Goal: Navigation & Orientation: Find specific page/section

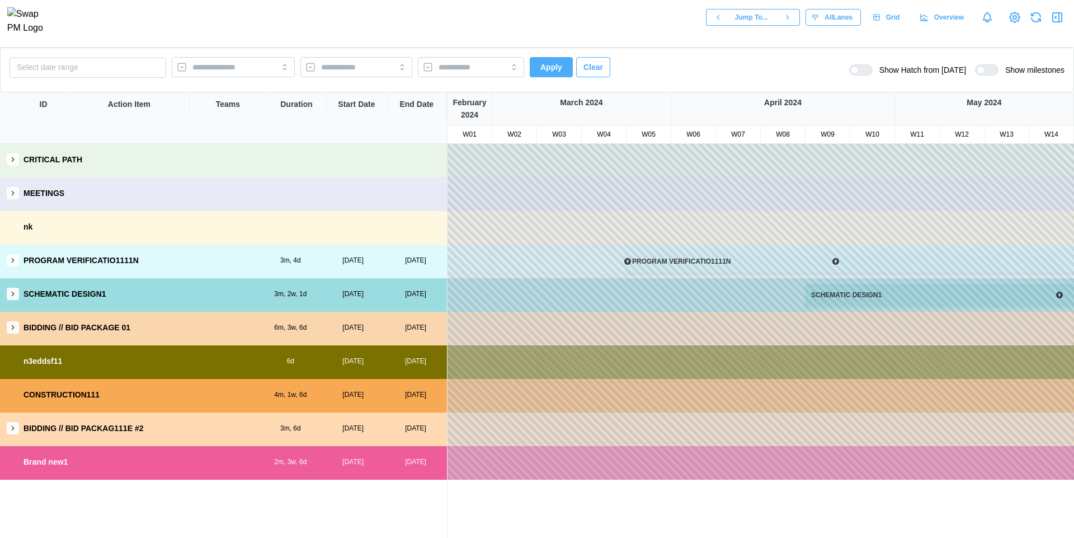
click at [13, 328] on icon "button" at bounding box center [13, 327] width 8 height 8
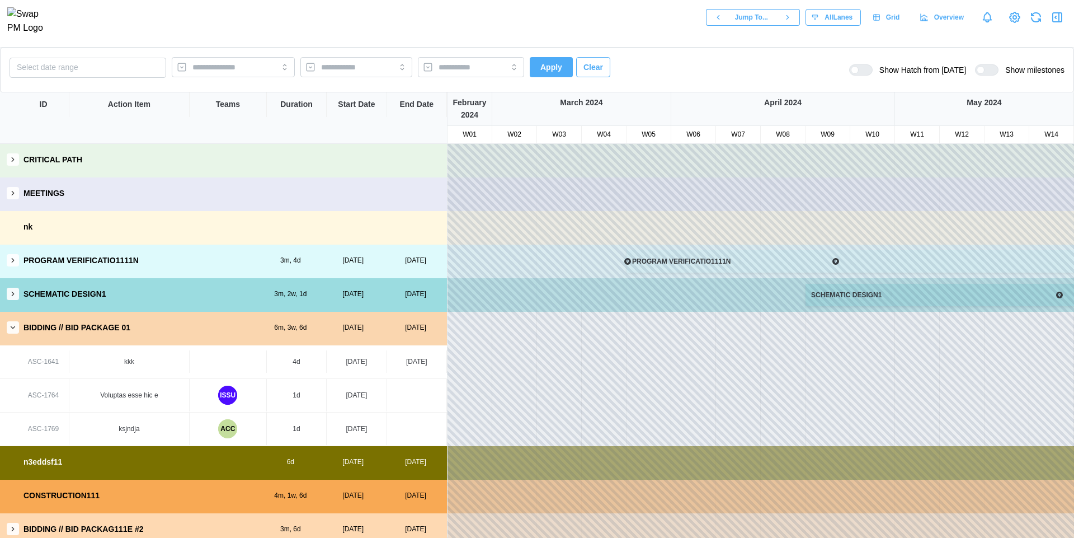
click at [11, 295] on icon "button" at bounding box center [13, 294] width 8 height 8
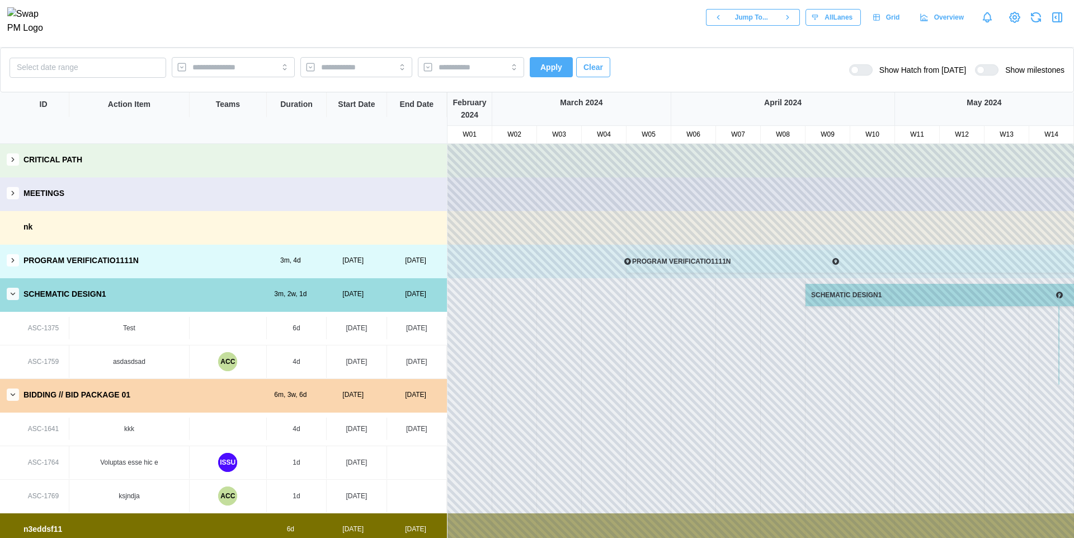
click at [9, 262] on icon "button" at bounding box center [13, 260] width 8 height 8
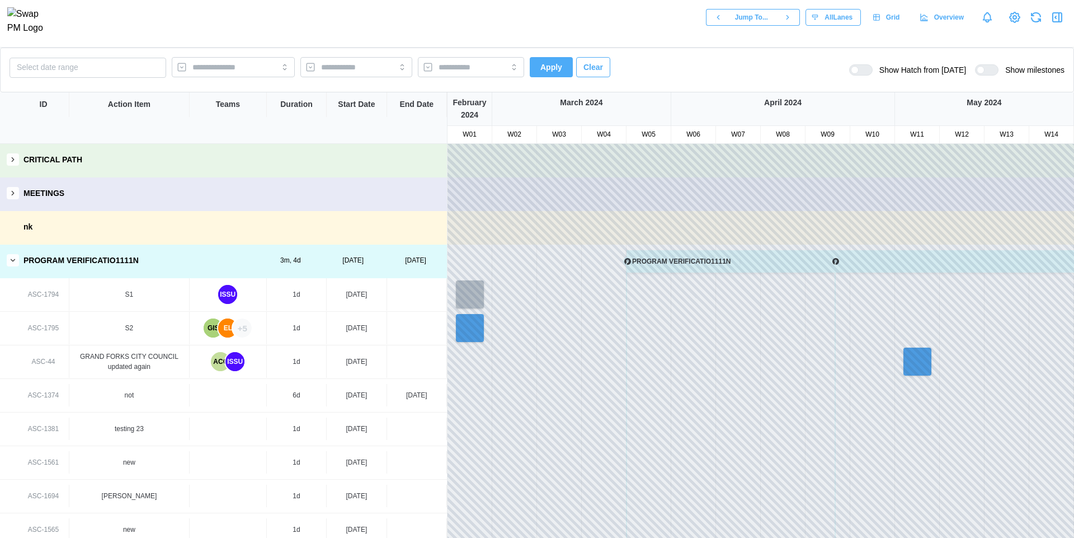
click at [243, 330] on div "+5" at bounding box center [242, 327] width 19 height 19
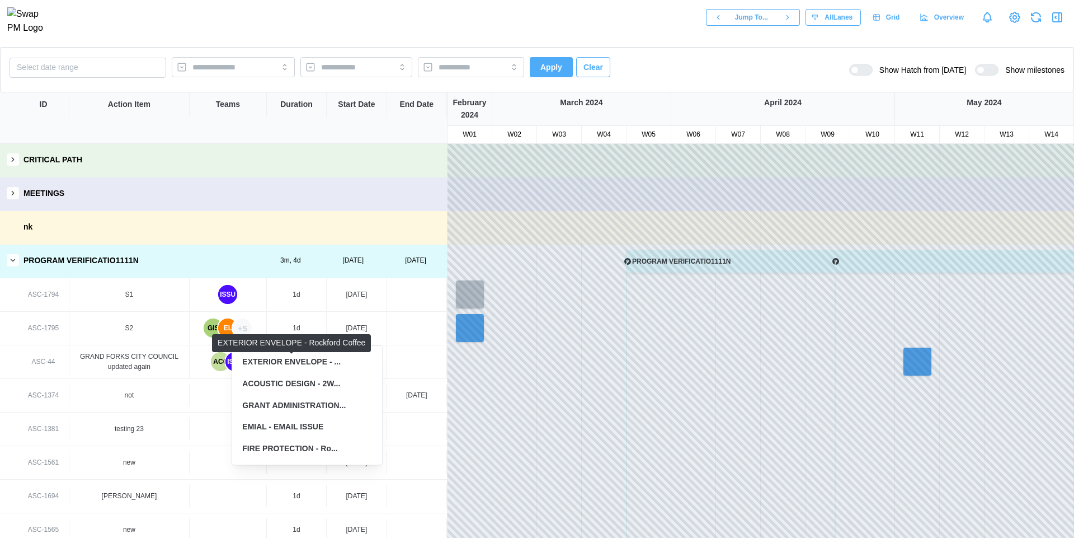
click at [319, 365] on div "EXTERIOR ENVELOPE - ..." at bounding box center [291, 362] width 98 height 12
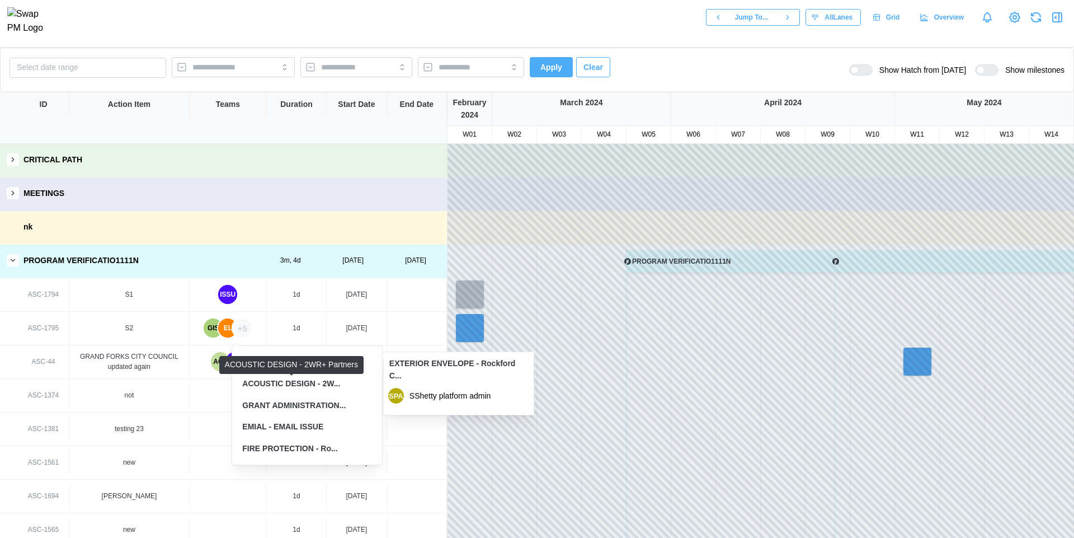
click at [328, 387] on div "ACOUSTIC DESIGN - 2W..." at bounding box center [291, 384] width 98 height 12
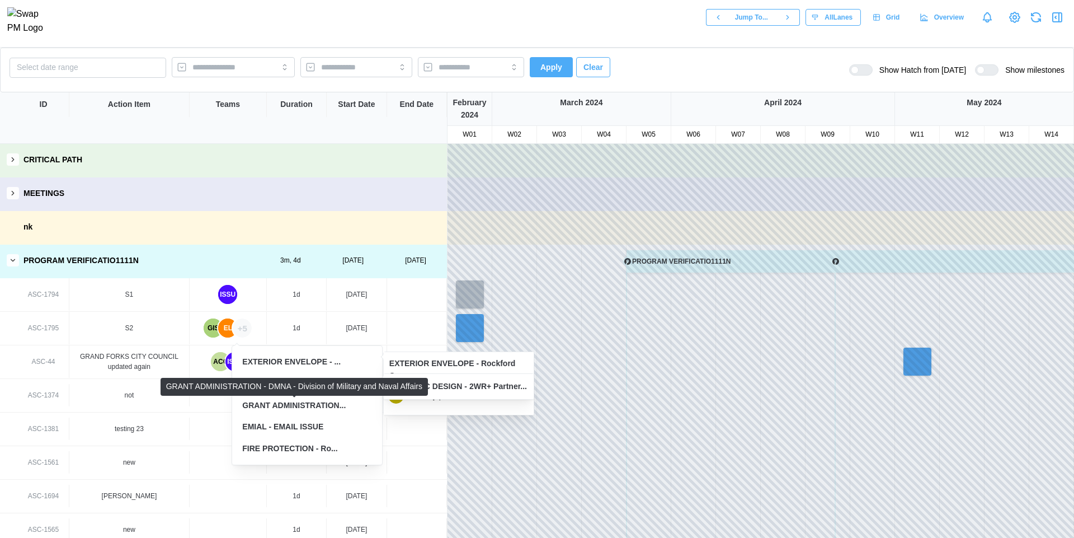
click at [311, 404] on div "GRANT ADMINISTRATION..." at bounding box center [293, 405] width 103 height 12
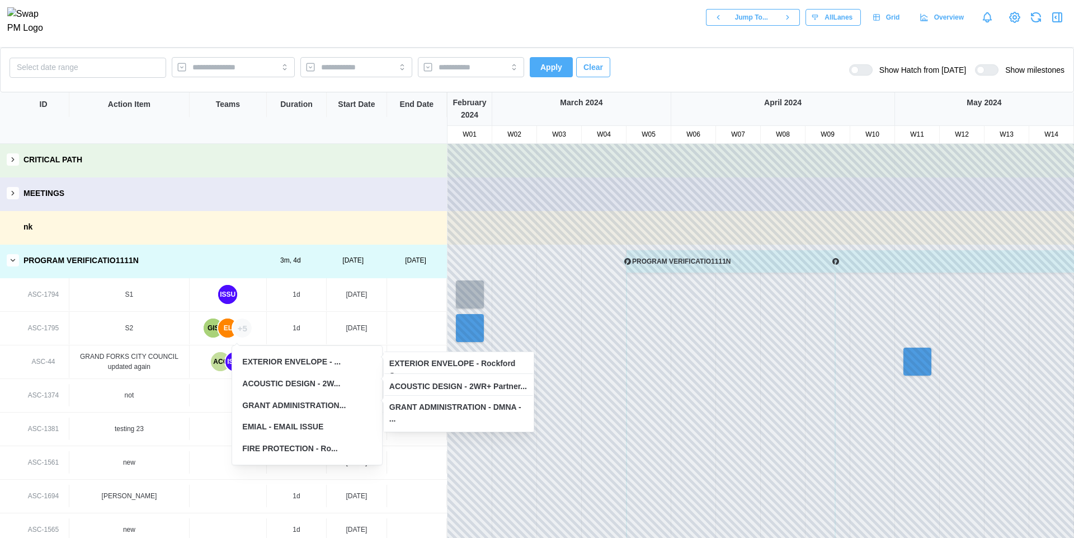
click at [307, 429] on div "EMIAL - EMAIL ISSUE" at bounding box center [282, 427] width 81 height 12
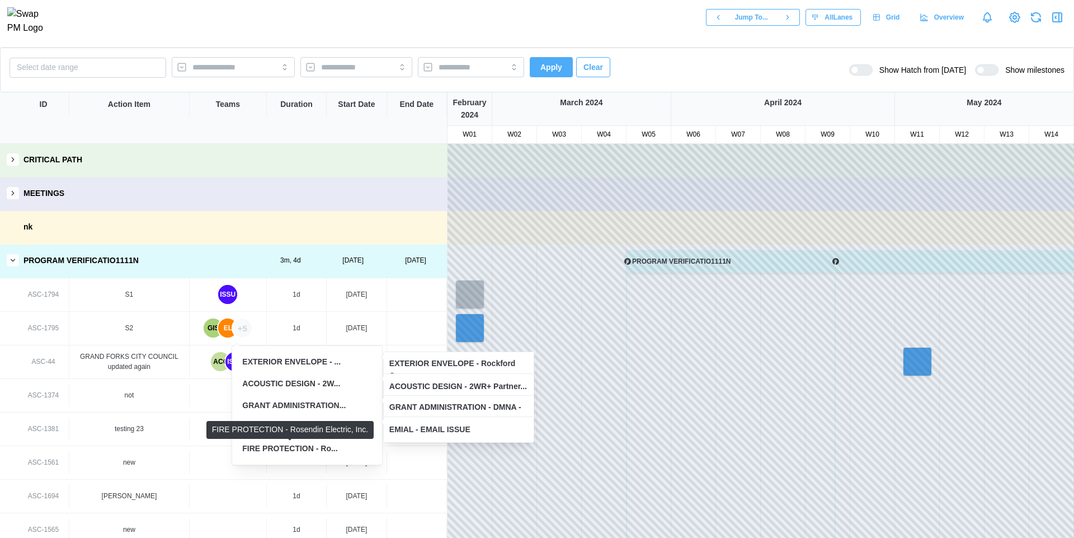
click at [306, 448] on div "FIRE PROTECTION - Ro..." at bounding box center [289, 449] width 95 height 12
click at [322, 448] on div "FIRE PROTECTION - Ro..." at bounding box center [289, 449] width 95 height 12
click at [330, 427] on div "EMIAL - EMAIL ISSUE" at bounding box center [307, 426] width 139 height 21
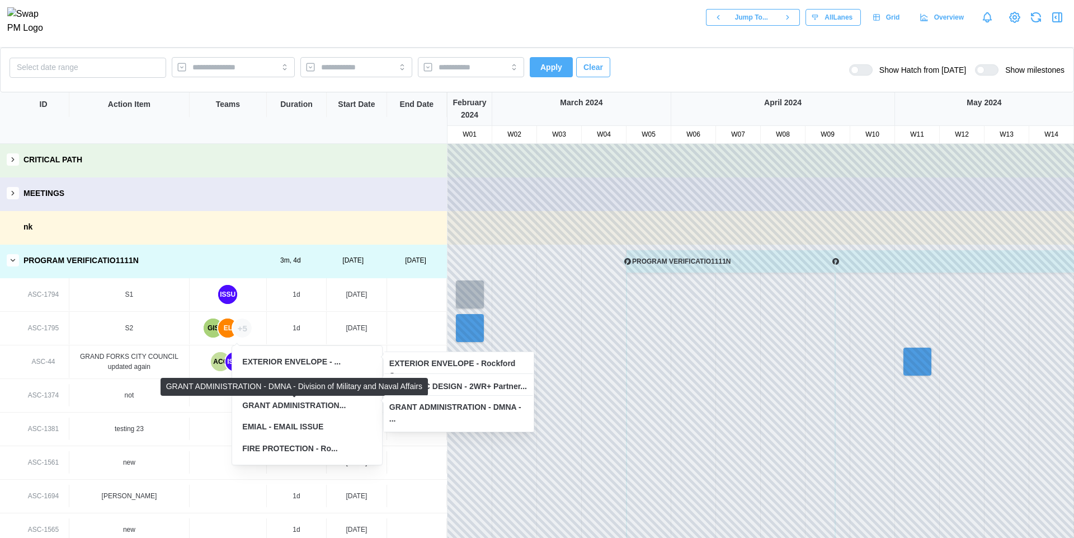
click at [315, 403] on div "GRANT ADMINISTRATION..." at bounding box center [293, 405] width 103 height 12
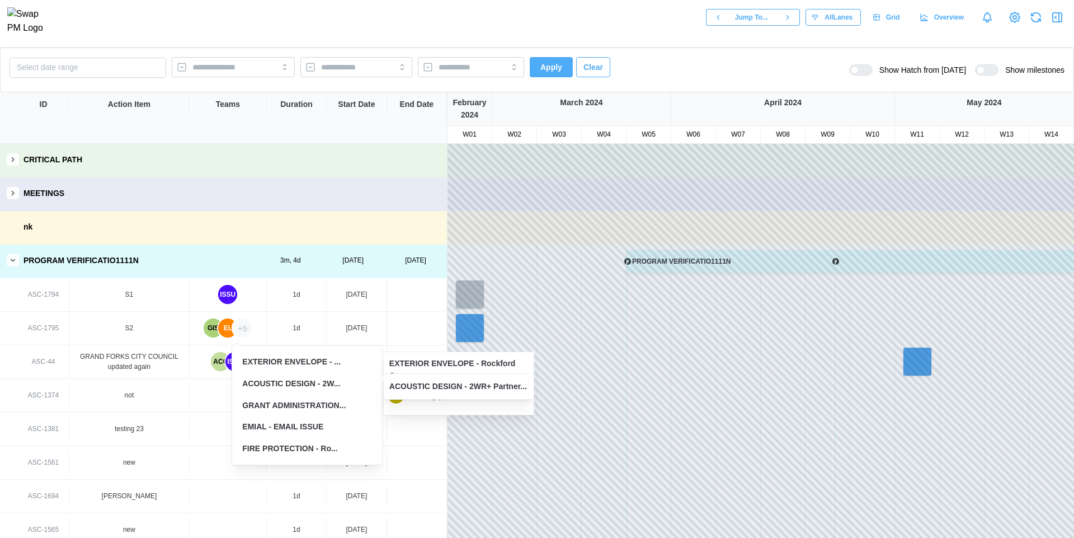
click at [320, 375] on div "ACOUSTIC DESIGN - 2W..." at bounding box center [307, 383] width 139 height 21
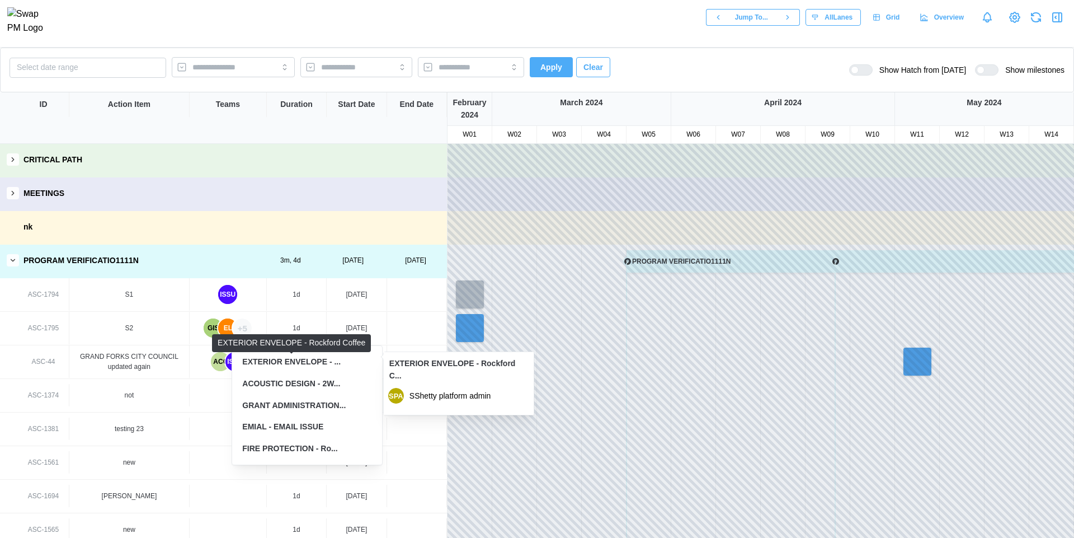
click at [312, 364] on div "EXTERIOR ENVELOPE - ..." at bounding box center [291, 362] width 98 height 12
click at [331, 440] on div "FIRE PROTECTION - Ro..." at bounding box center [307, 448] width 139 height 21
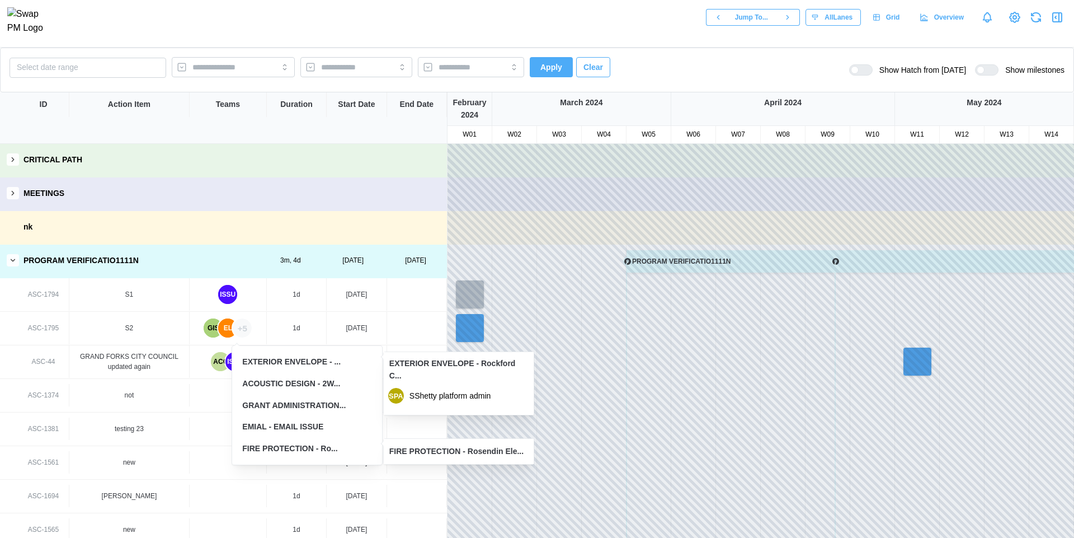
click at [323, 432] on div "EMIAL - EMAIL ISSUE" at bounding box center [282, 427] width 81 height 12
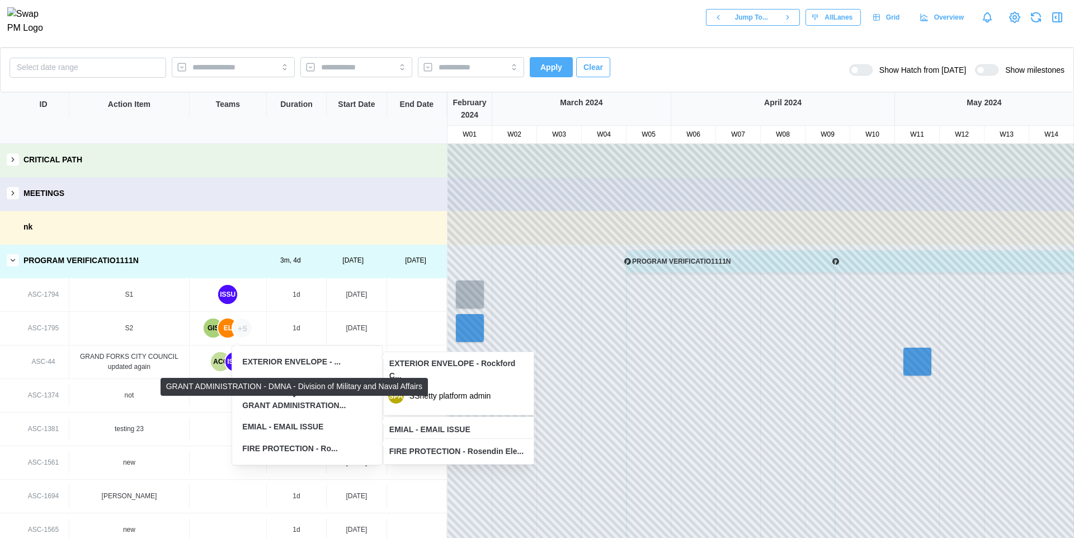
click at [322, 407] on div "GRANT ADMINISTRATION..." at bounding box center [293, 405] width 103 height 12
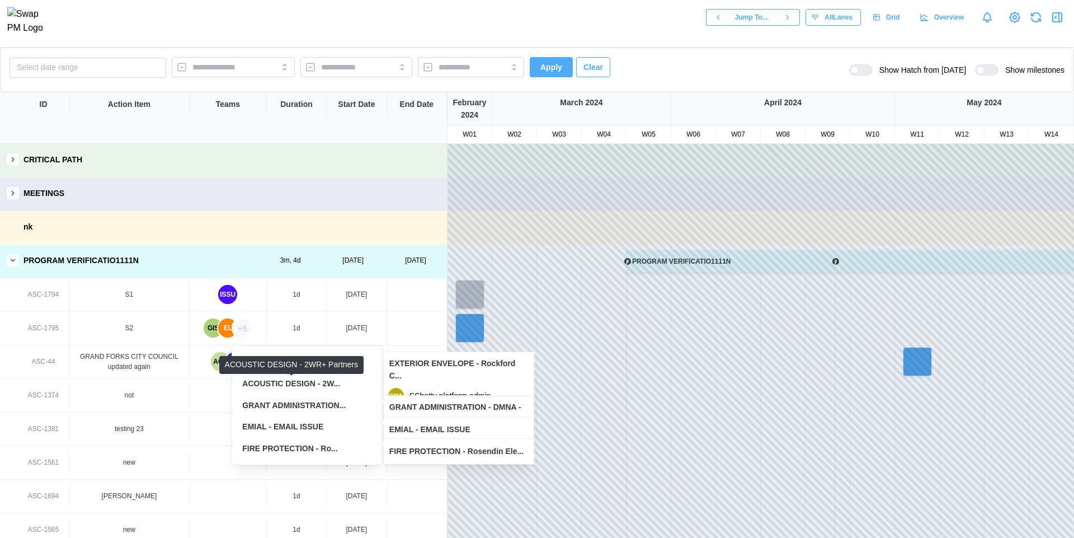
click at [329, 383] on div "ACOUSTIC DESIGN - 2W..." at bounding box center [291, 384] width 98 height 12
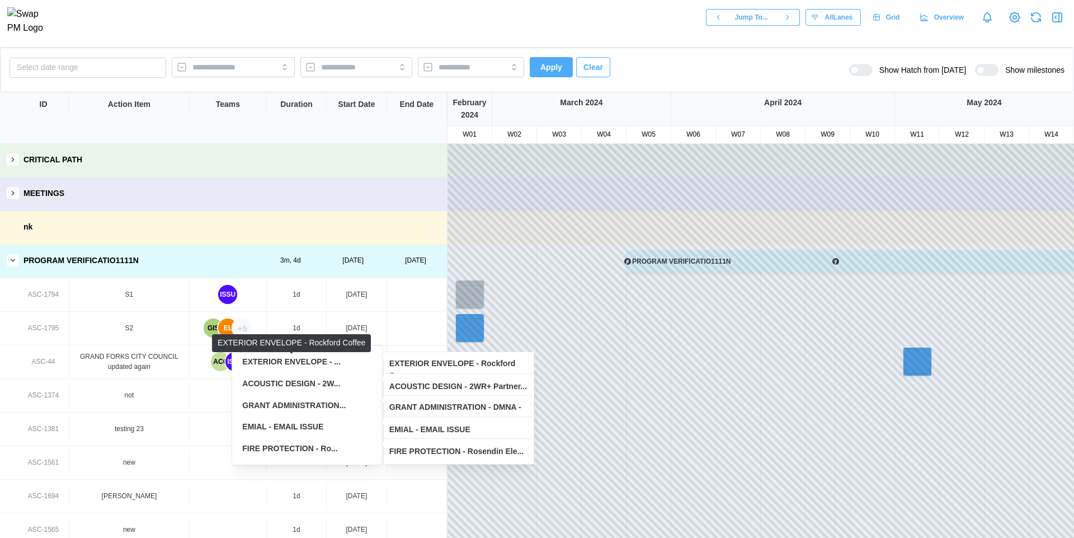
click at [309, 363] on div "EXTERIOR ENVELOPE - ..." at bounding box center [291, 362] width 98 height 12
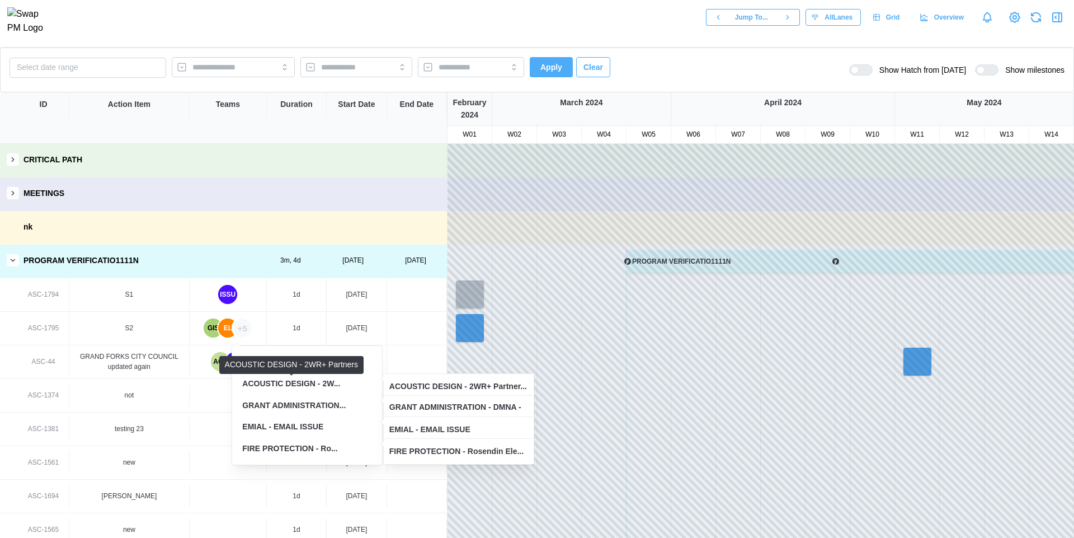
click at [309, 383] on div "ACOUSTIC DESIGN - 2W..." at bounding box center [291, 384] width 98 height 12
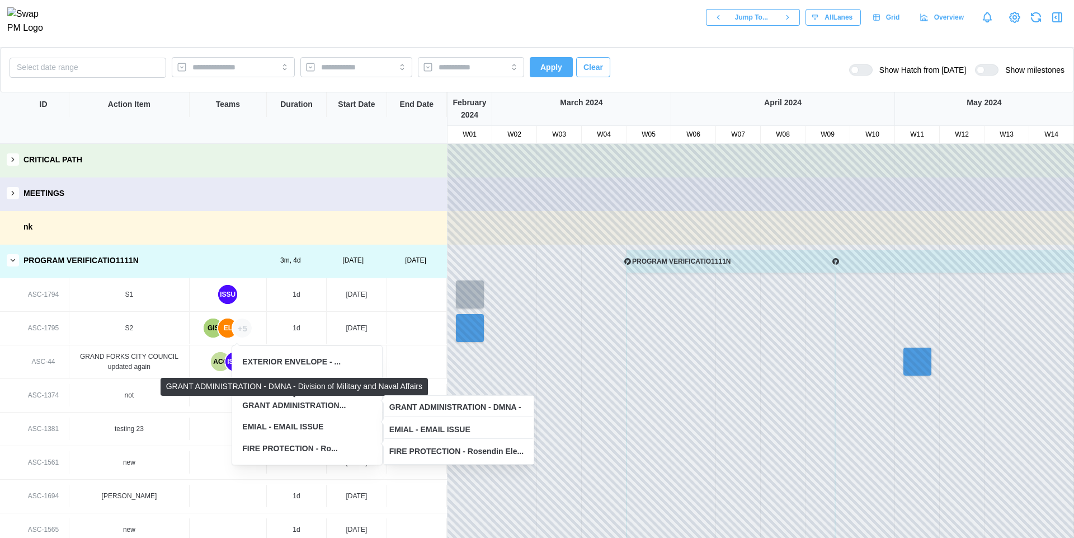
click at [308, 400] on div "GRANT ADMINISTRATION..." at bounding box center [293, 405] width 103 height 12
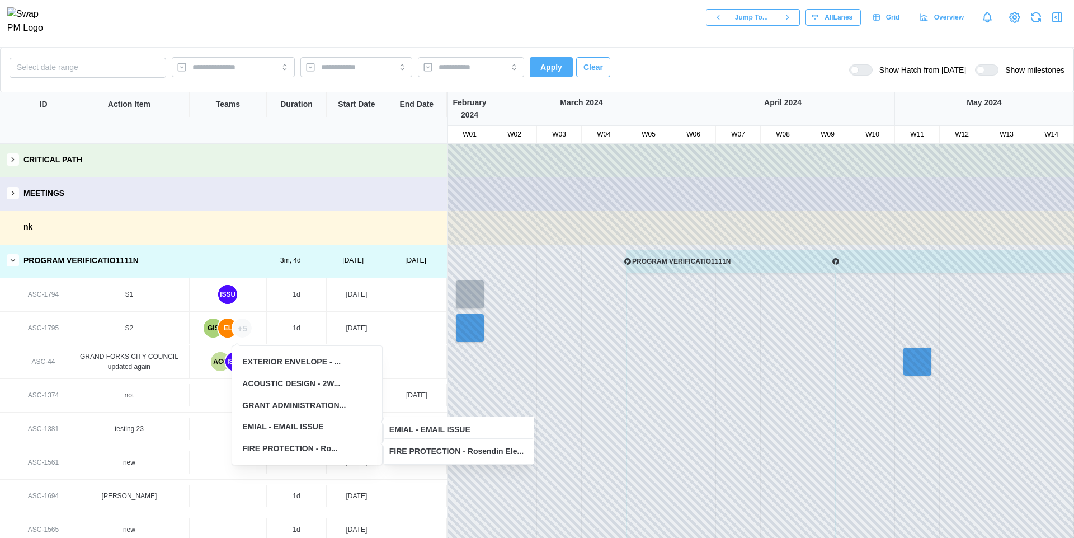
click at [308, 416] on div "EXTERIOR ENVELOPE - ... ACOUSTIC DESIGN - 2W... GRANT ADMINISTRATION... EMIAL -…" at bounding box center [307, 404] width 139 height 107
click at [307, 431] on div "EMIAL - EMAIL ISSUE" at bounding box center [282, 427] width 81 height 12
click at [308, 441] on div "FIRE PROTECTION - Ro..." at bounding box center [307, 448] width 139 height 21
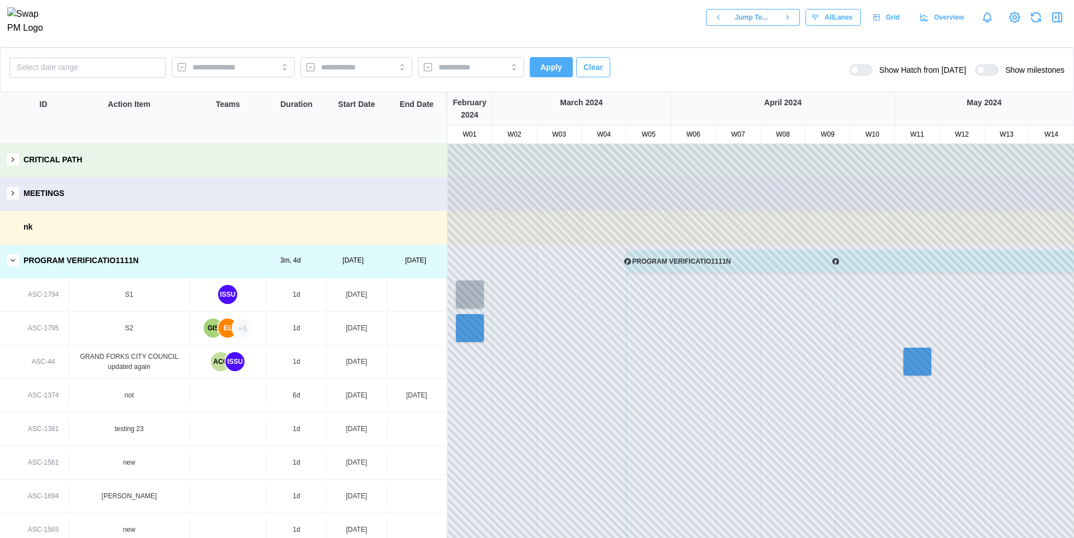
click at [240, 329] on div "+5" at bounding box center [242, 327] width 19 height 19
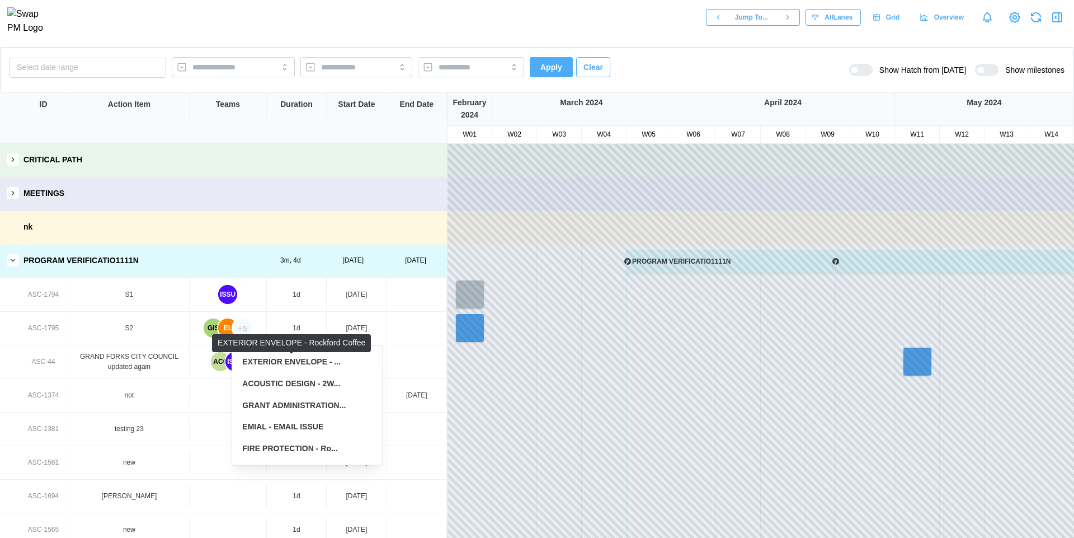
click at [315, 361] on div "EXTERIOR ENVELOPE - ..." at bounding box center [291, 362] width 98 height 12
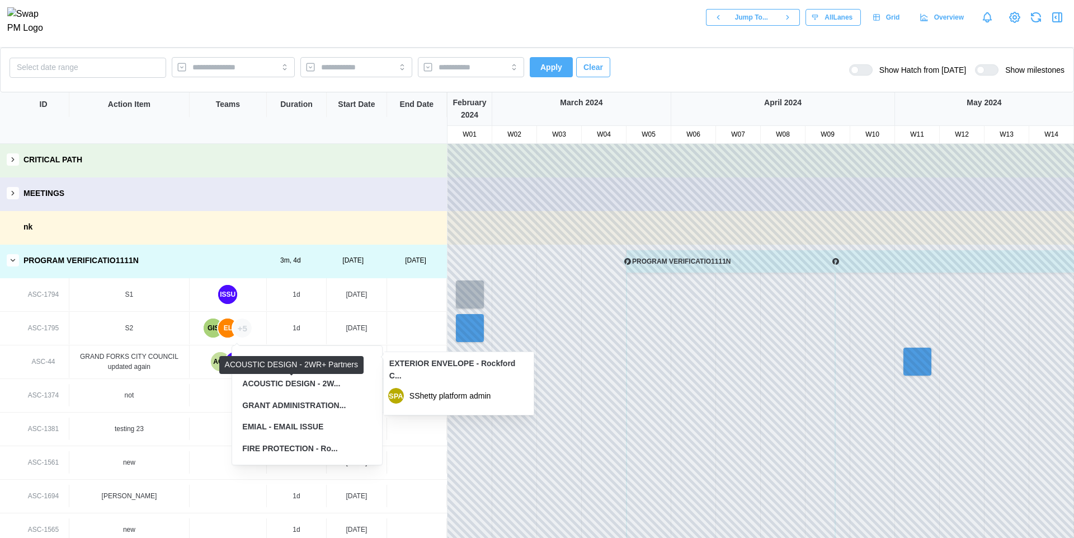
click at [322, 385] on div "ACOUSTIC DESIGN - 2W..." at bounding box center [291, 384] width 98 height 12
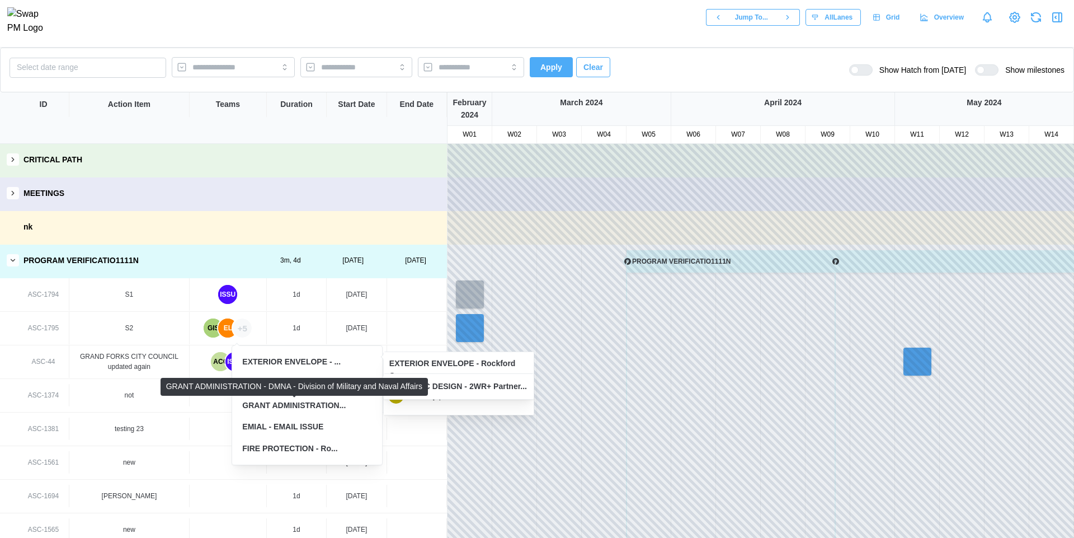
click at [318, 407] on div "GRANT ADMINISTRATION..." at bounding box center [293, 405] width 103 height 12
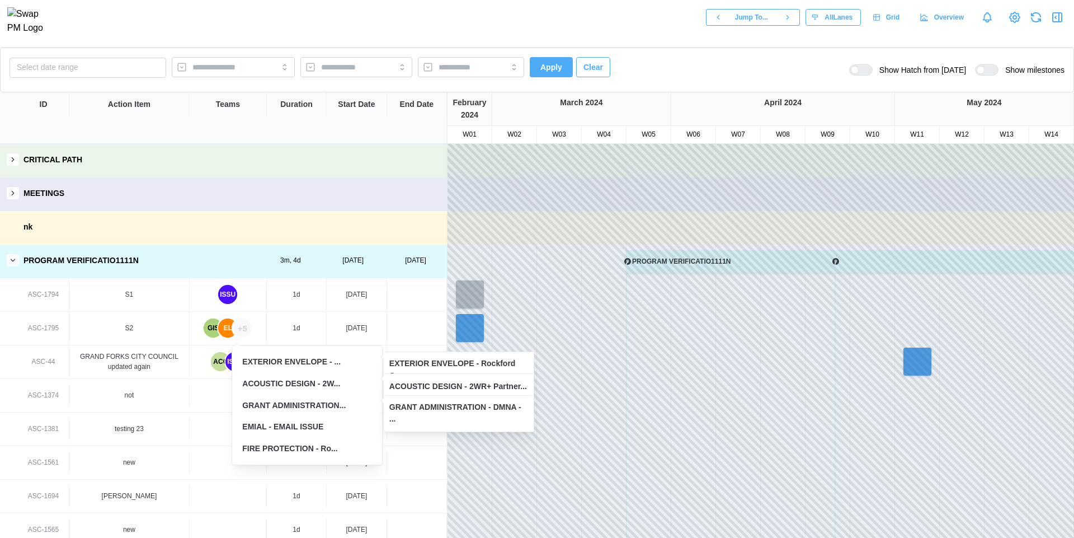
click at [313, 427] on div "EMIAL - EMAIL ISSUE" at bounding box center [282, 427] width 81 height 12
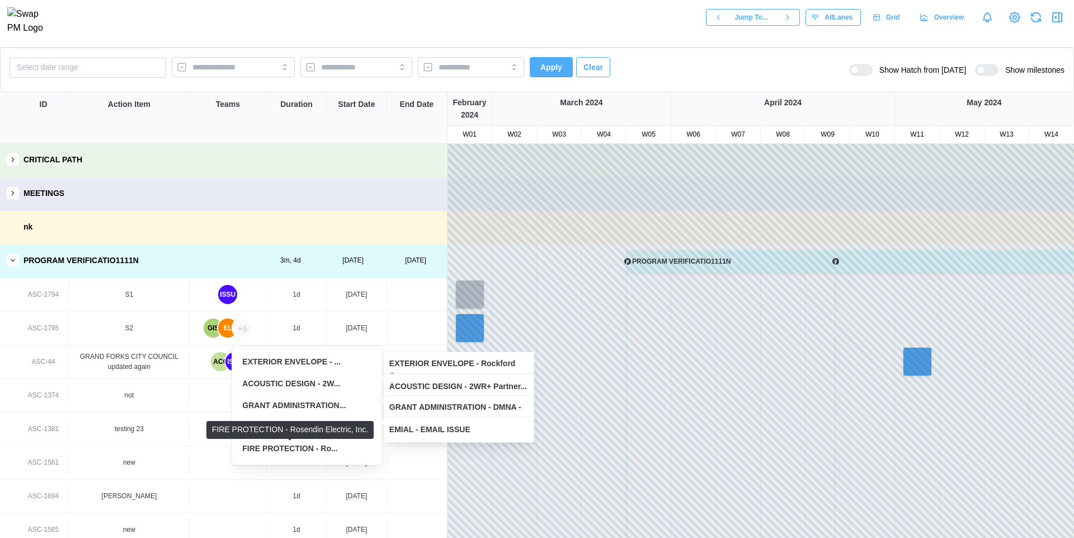
click at [309, 444] on div "FIRE PROTECTION - Ro..." at bounding box center [289, 449] width 95 height 12
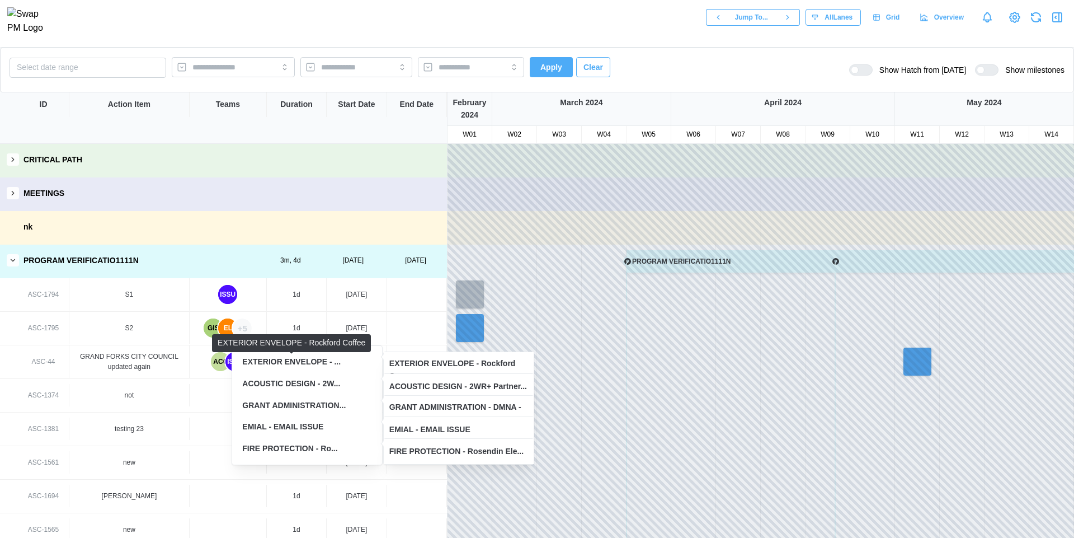
click at [326, 363] on div "EXTERIOR ENVELOPE - ..." at bounding box center [291, 362] width 98 height 12
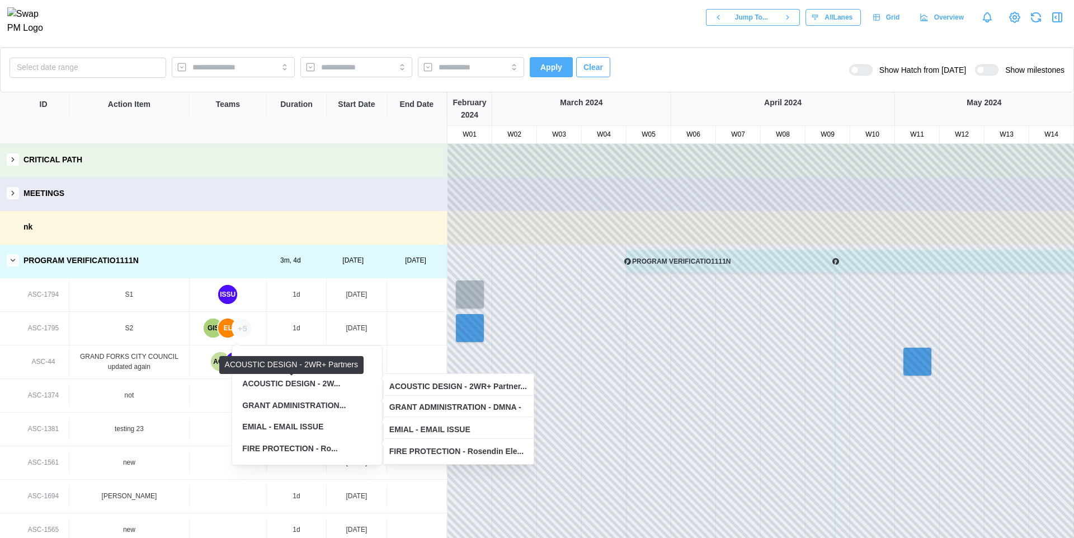
click at [324, 384] on div "ACOUSTIC DESIGN - 2W..." at bounding box center [291, 384] width 98 height 12
click at [324, 417] on div "EMIAL - EMAIL ISSUE" at bounding box center [307, 426] width 139 height 21
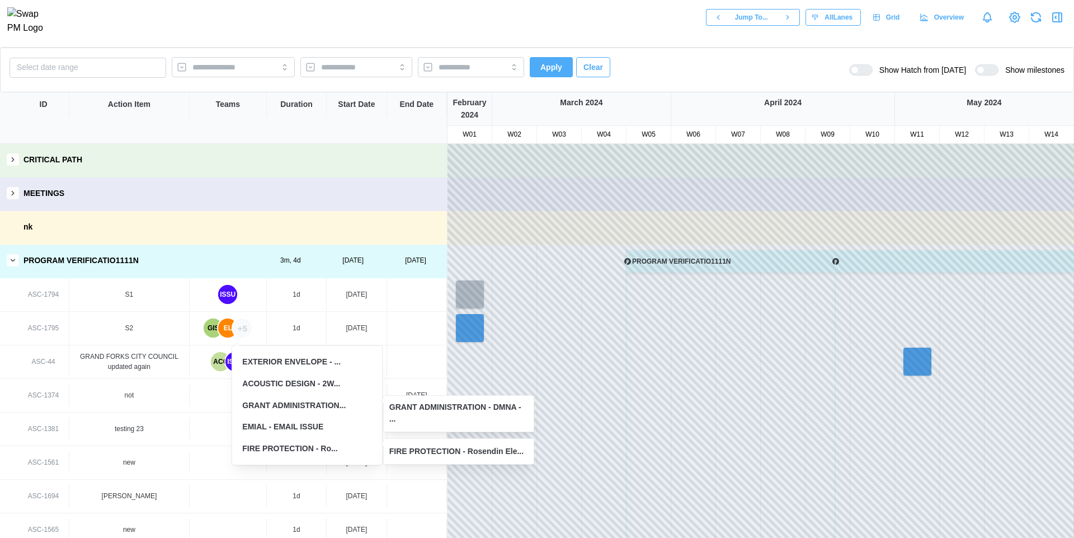
click at [326, 438] on div "FIRE PROTECTION - Ro..." at bounding box center [307, 448] width 139 height 21
click at [322, 417] on div "EMIAL - EMAIL ISSUE" at bounding box center [307, 426] width 139 height 21
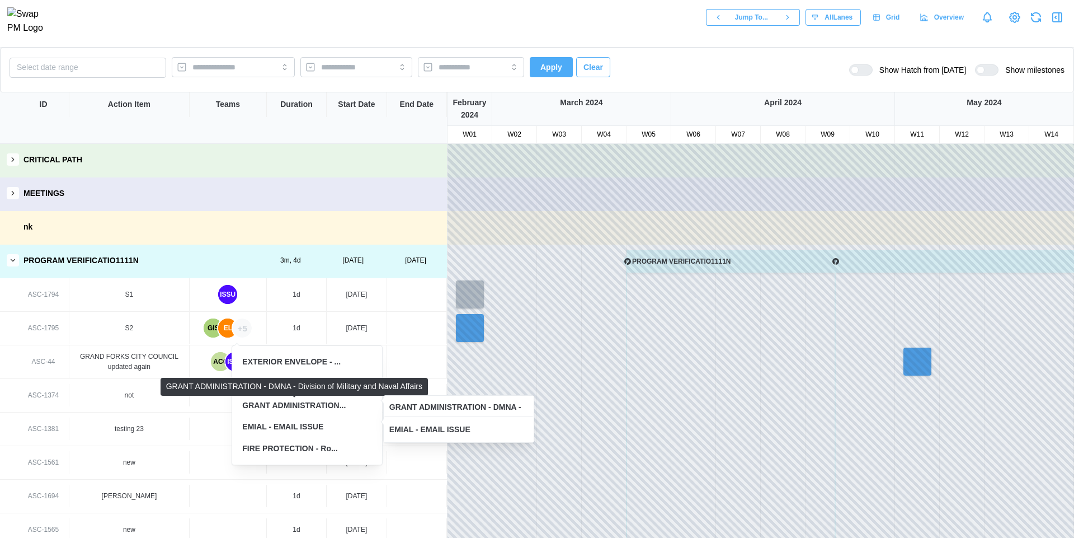
click at [318, 404] on div "GRANT ADMINISTRATION..." at bounding box center [293, 405] width 103 height 12
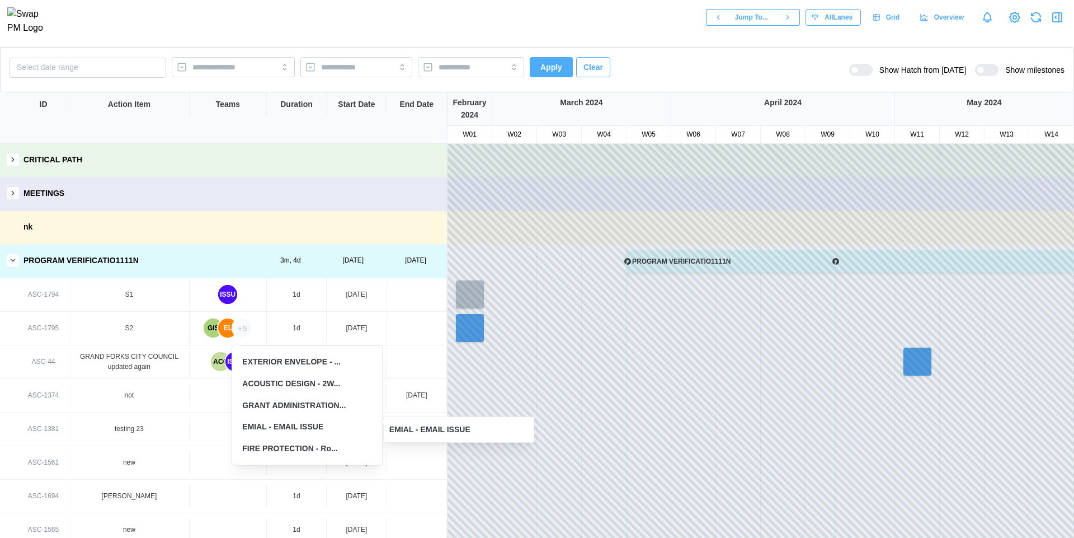
click at [318, 419] on div "EMIAL - EMAIL ISSUE" at bounding box center [307, 426] width 139 height 21
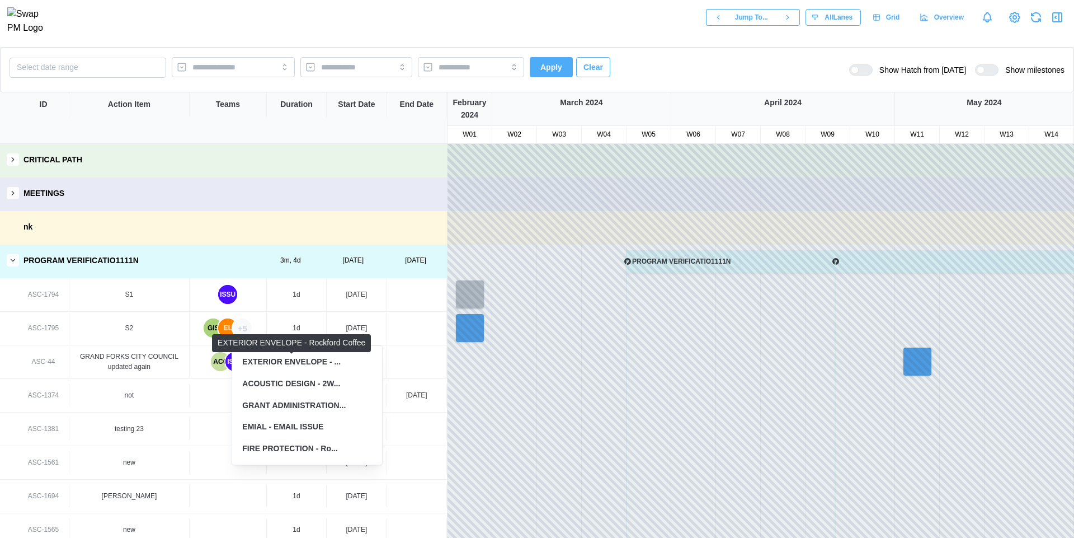
click at [299, 364] on div "EXTERIOR ENVELOPE - ..." at bounding box center [291, 362] width 98 height 12
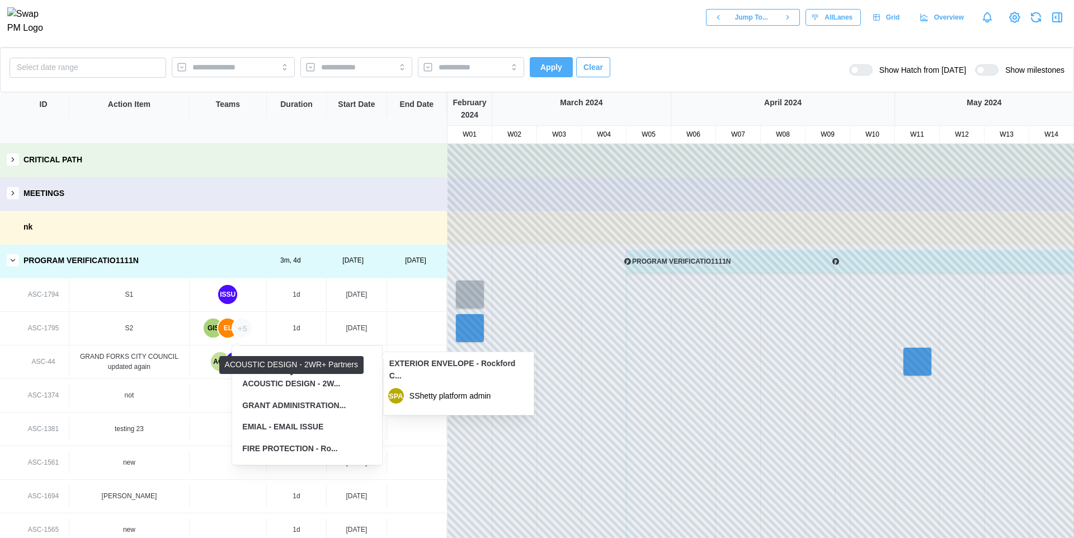
click at [304, 383] on div "ACOUSTIC DESIGN - 2W..." at bounding box center [291, 384] width 98 height 12
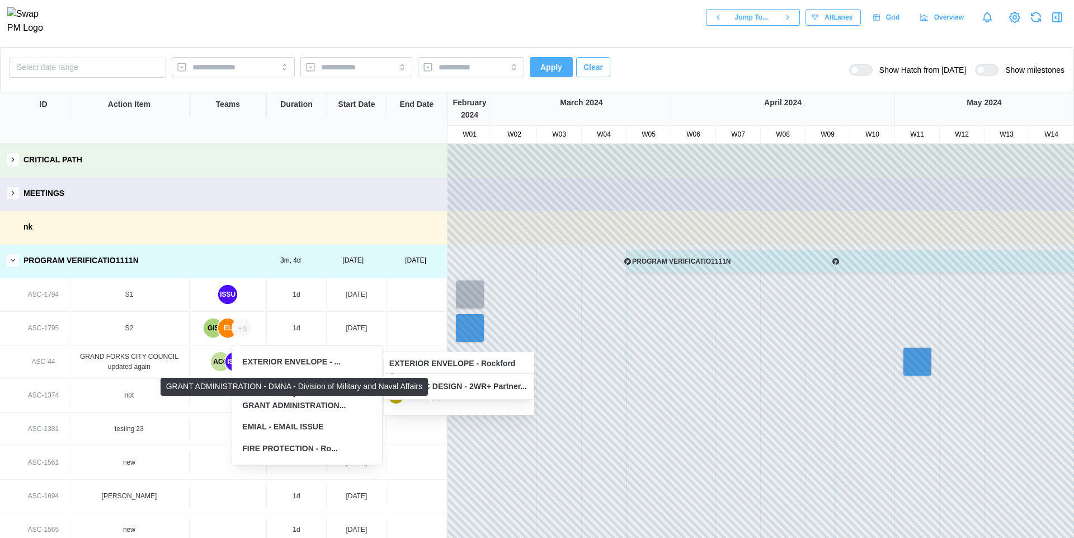
click at [308, 399] on div "GRANT ADMINISTRATION..." at bounding box center [293, 405] width 103 height 12
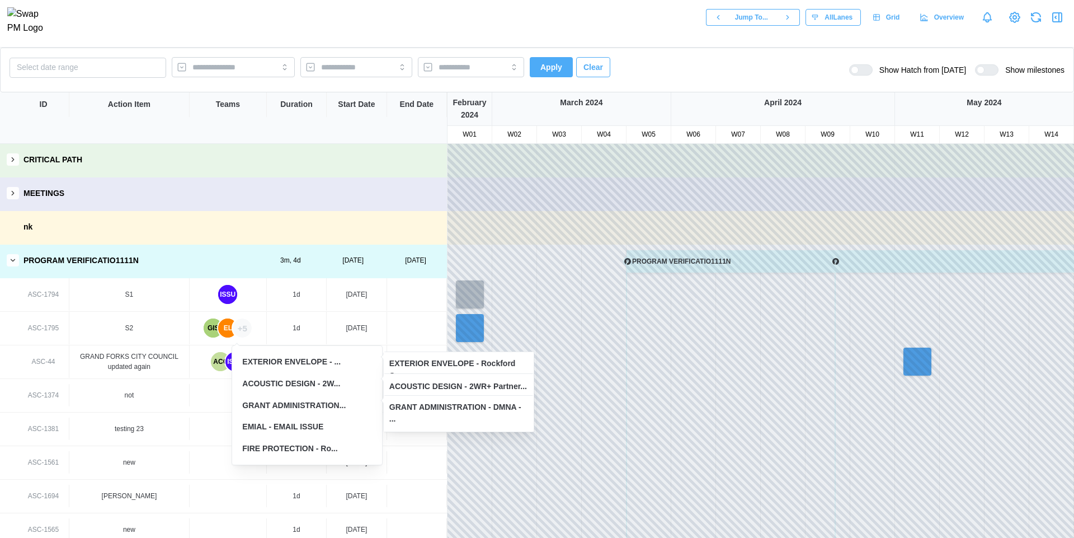
click at [308, 416] on div "EMIAL - EMAIL ISSUE" at bounding box center [307, 426] width 139 height 21
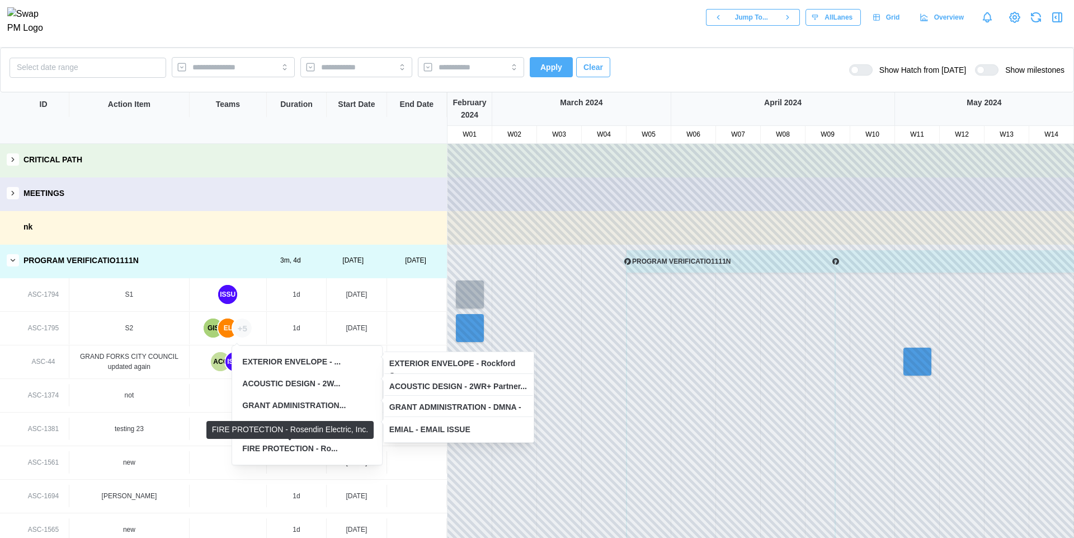
click at [309, 443] on div "FIRE PROTECTION - Ro..." at bounding box center [289, 449] width 95 height 12
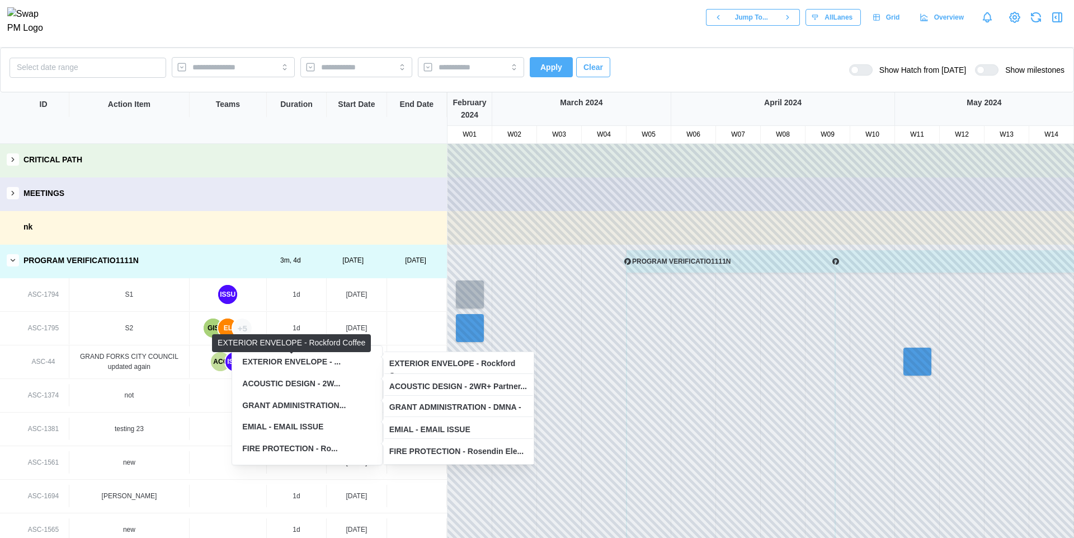
click at [307, 366] on div "EXTERIOR ENVELOPE - ..." at bounding box center [291, 362] width 98 height 12
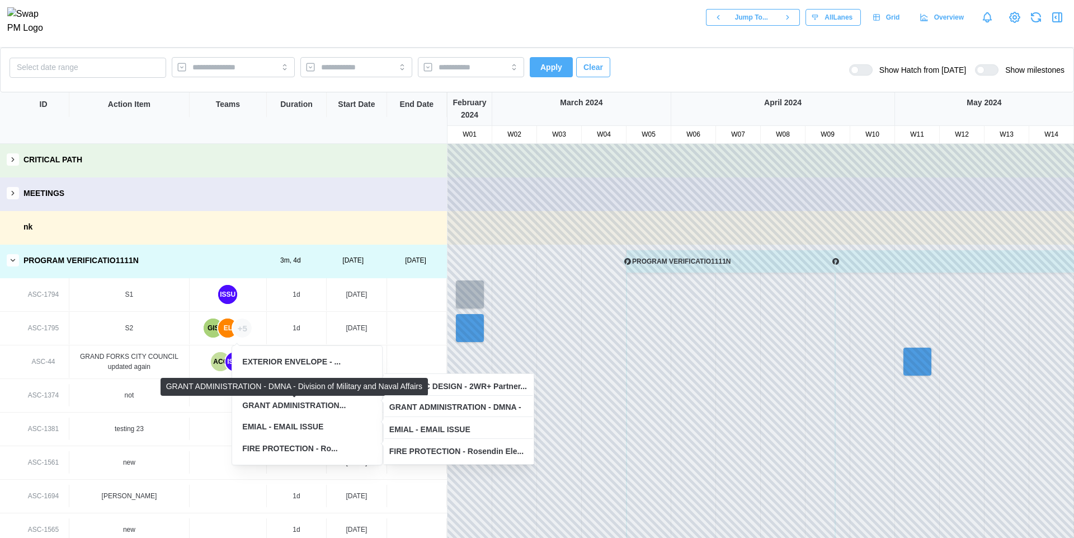
click at [304, 399] on div "GRANT ADMINISTRATION..." at bounding box center [293, 405] width 103 height 12
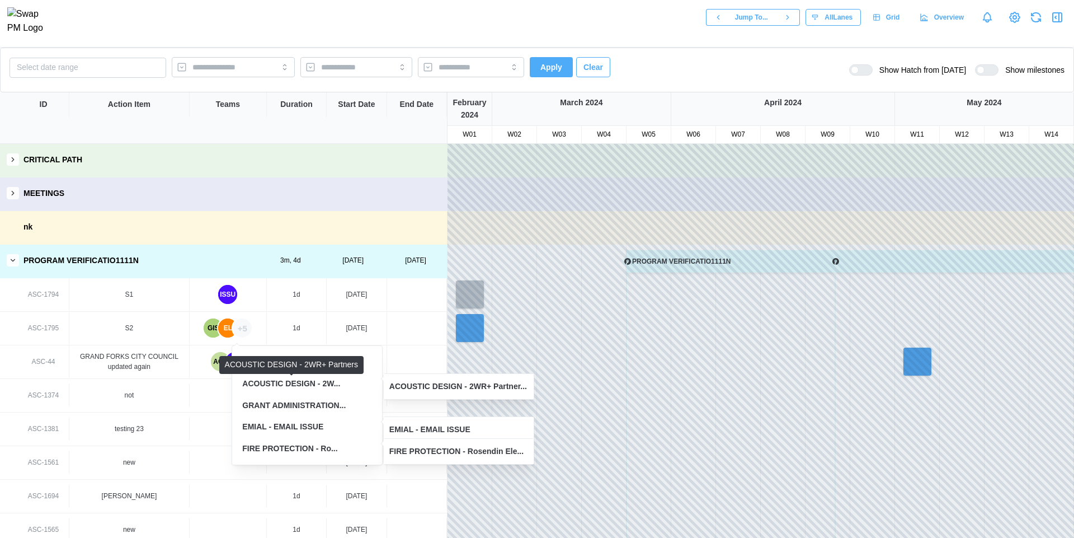
click at [310, 383] on div "ACOUSTIC DESIGN - 2W..." at bounding box center [291, 384] width 98 height 12
click at [313, 432] on div "EMIAL - EMAIL ISSUE" at bounding box center [282, 427] width 81 height 12
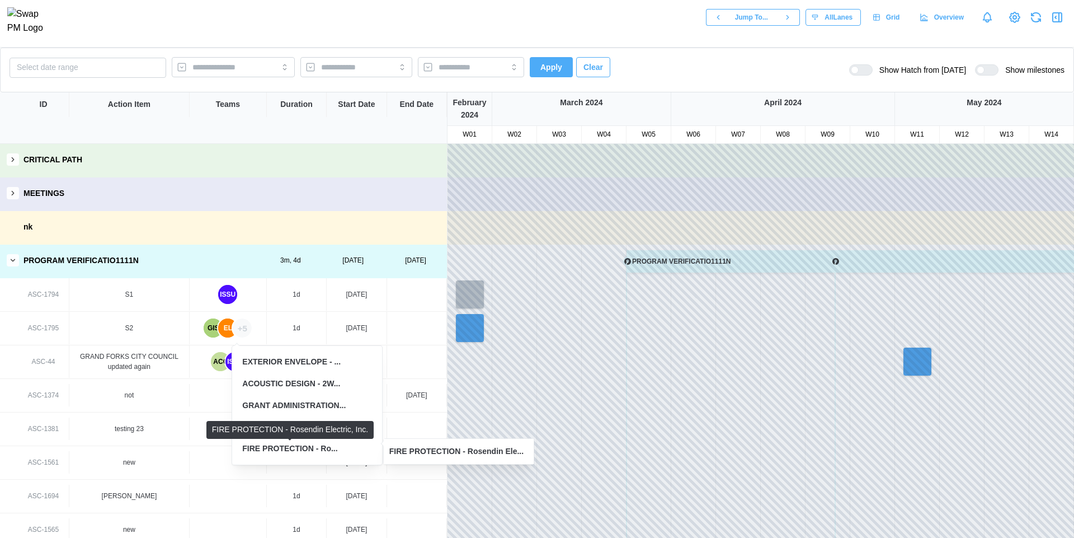
click at [317, 454] on div "FIRE PROTECTION - Ro..." at bounding box center [289, 449] width 95 height 12
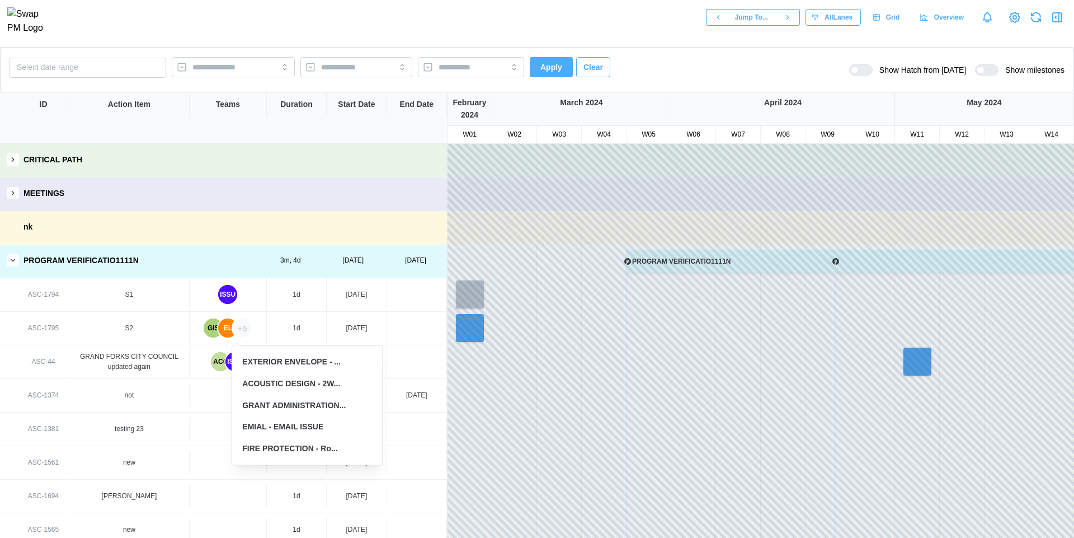
click at [244, 328] on div "+5" at bounding box center [242, 327] width 19 height 19
